Goal: Information Seeking & Learning: Find specific page/section

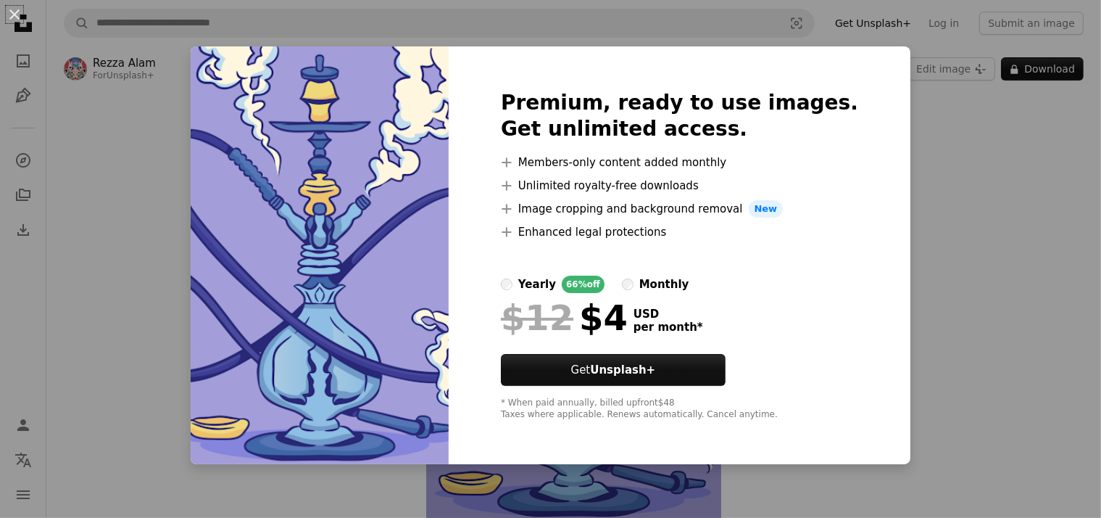
click at [920, 150] on div "An X shape Premium, ready to use images. Get unlimited access. A plus sign Memb…" at bounding box center [550, 259] width 1101 height 518
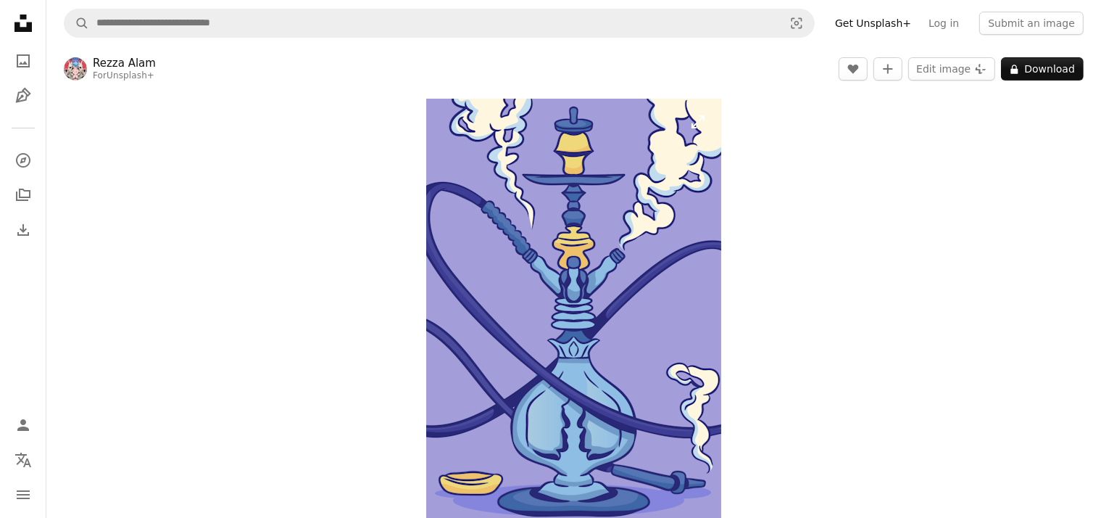
click at [699, 149] on img "Zoom in on this image" at bounding box center [573, 309] width 295 height 421
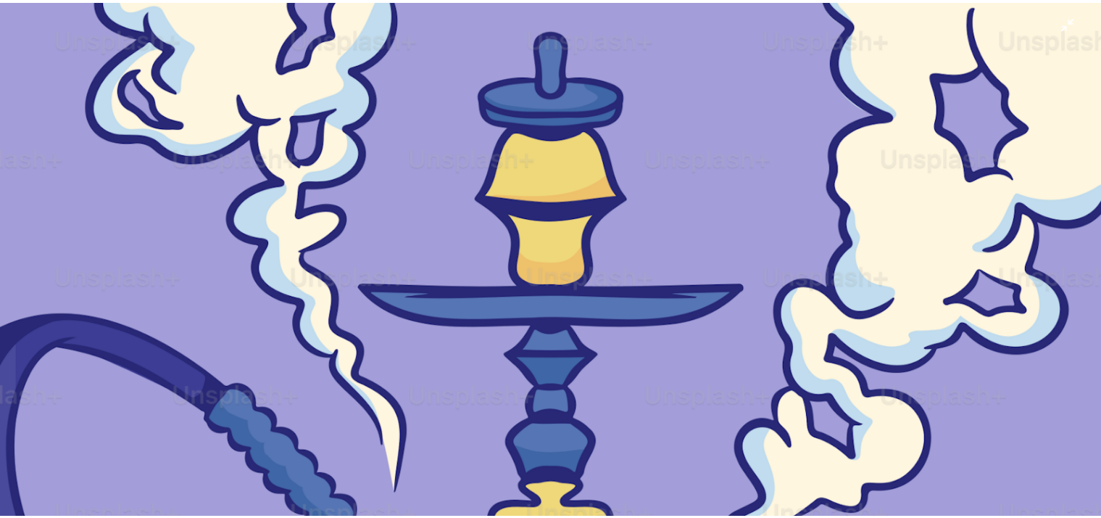
scroll to position [520, 0]
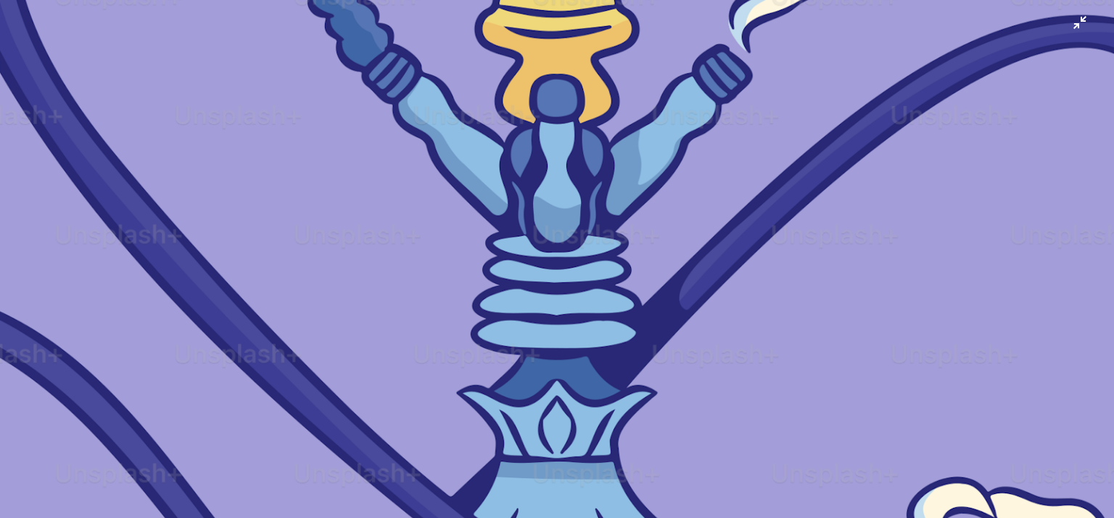
click at [874, 136] on img "Zoom out on this image" at bounding box center [556, 275] width 1115 height 1592
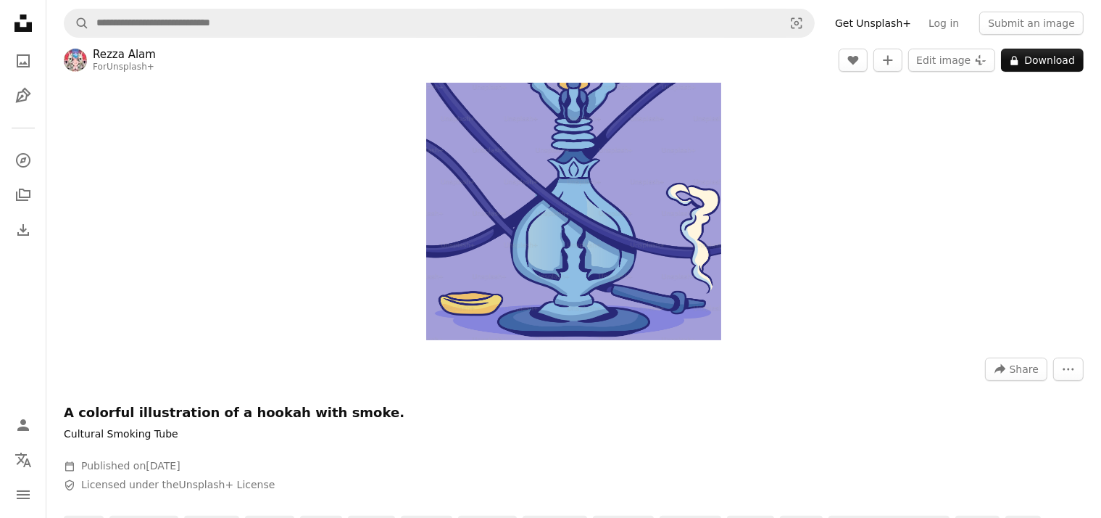
scroll to position [188, 0]
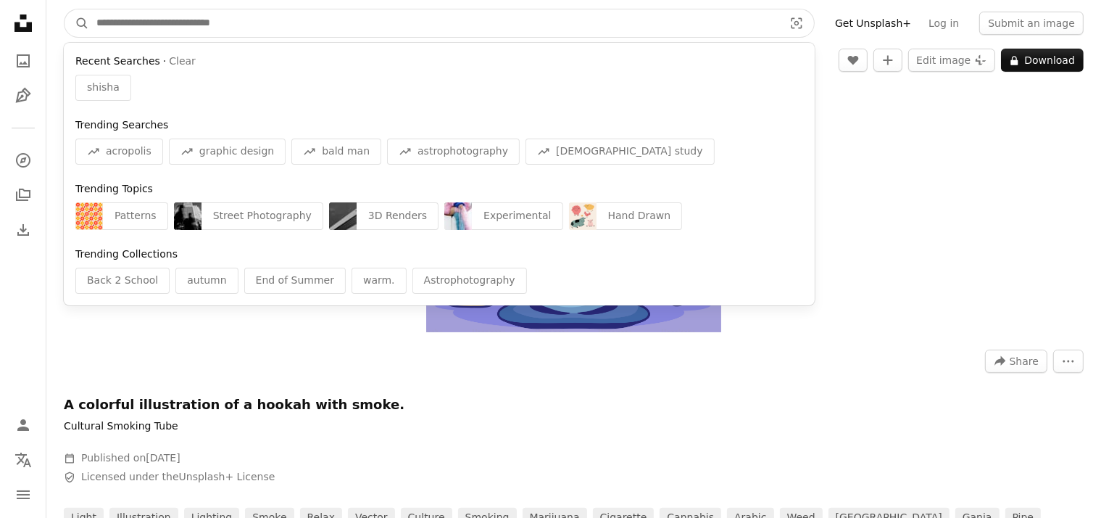
click at [244, 23] on input "Find visuals sitewide" at bounding box center [434, 23] width 690 height 28
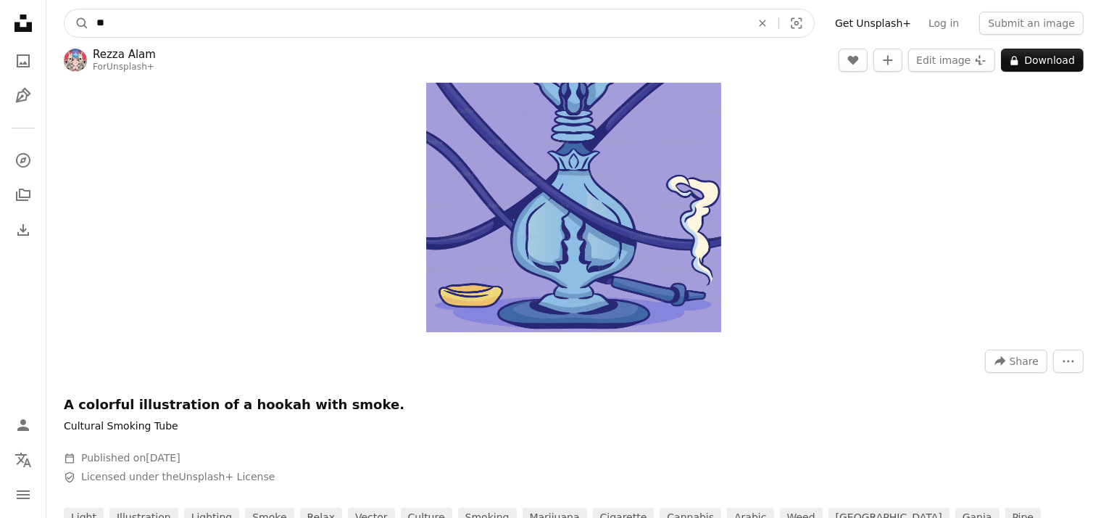
type input "*"
type input "**********"
click at [65, 9] on button "A magnifying glass" at bounding box center [77, 23] width 25 height 28
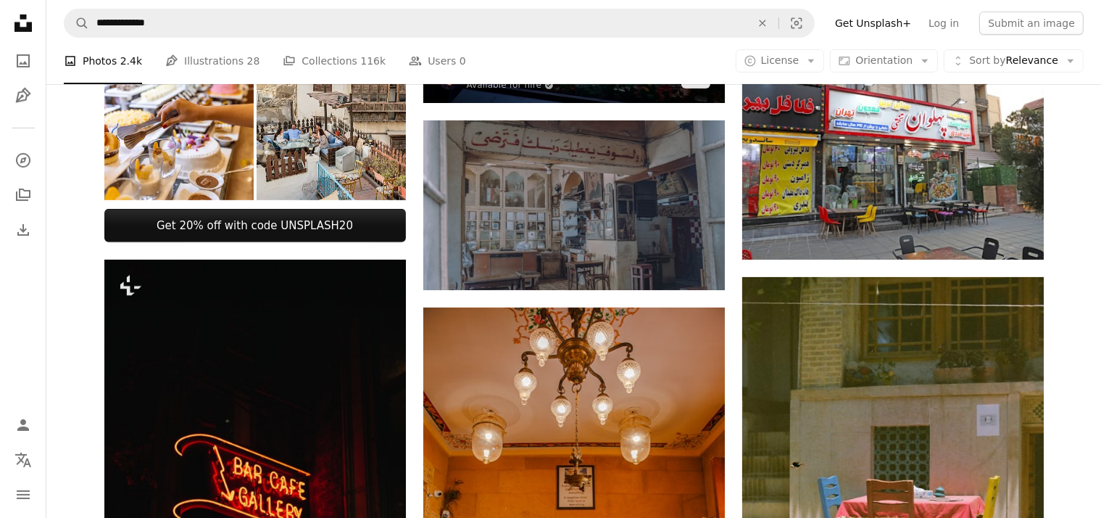
scroll to position [563, 0]
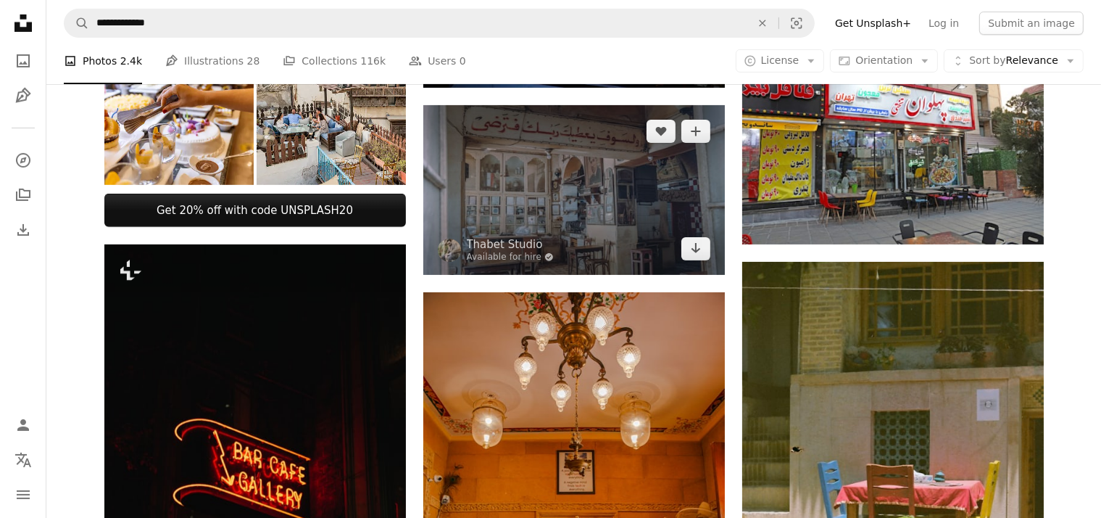
click at [581, 234] on img at bounding box center [574, 190] width 302 height 170
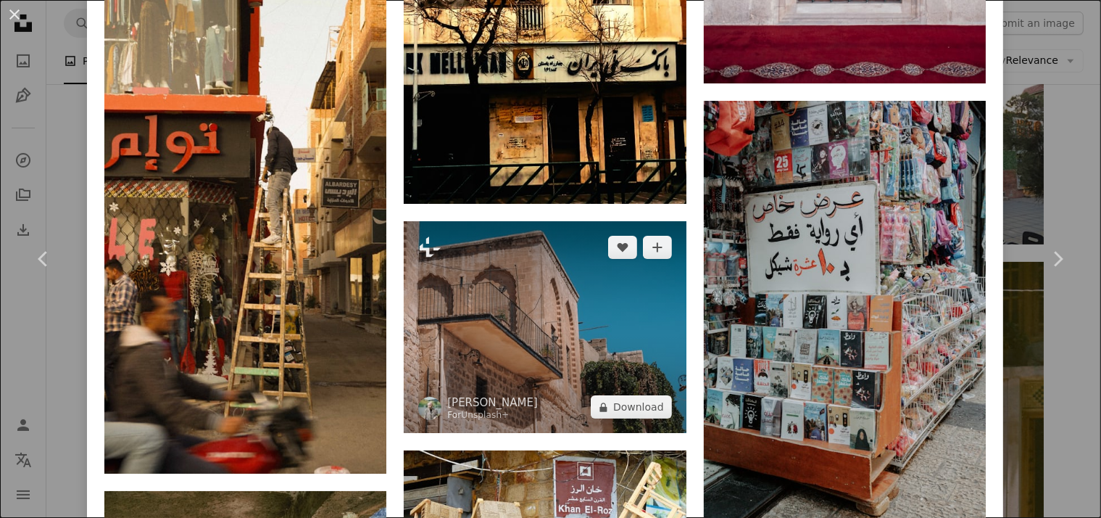
scroll to position [2262, 0]
